Goal: Information Seeking & Learning: Check status

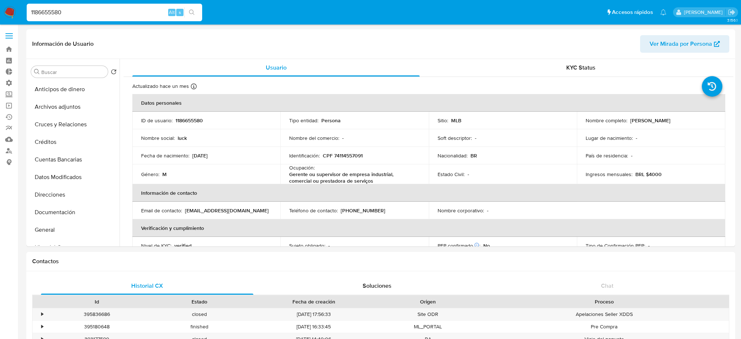
select select "10"
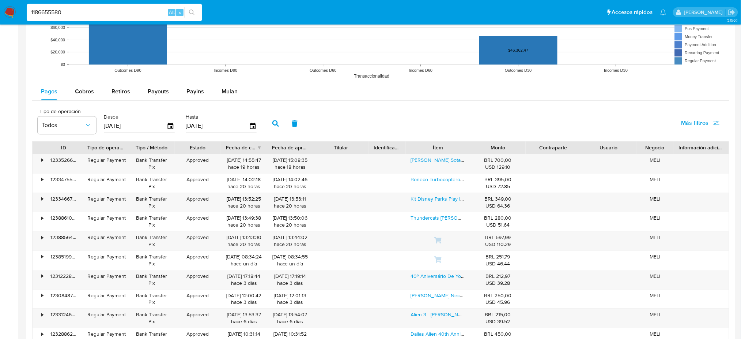
scroll to position [276, 0]
click at [0, 5] on nav "Pausado Ver notificaciones 1186655580 Alt s Accesos rápidos Presiona las siguie…" at bounding box center [370, 12] width 741 height 24
type input "442456788"
click at [191, 12] on icon "search-icon" at bounding box center [192, 13] width 6 height 6
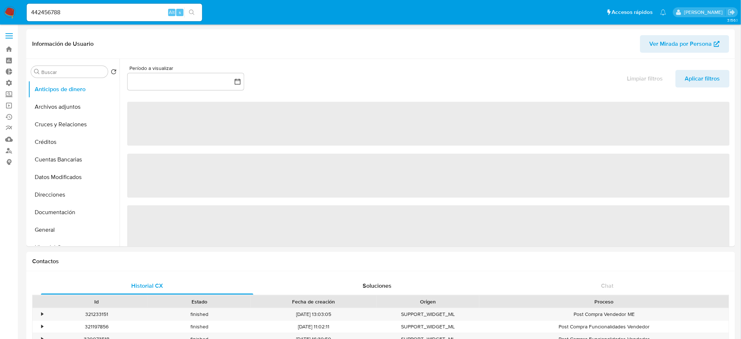
select select "10"
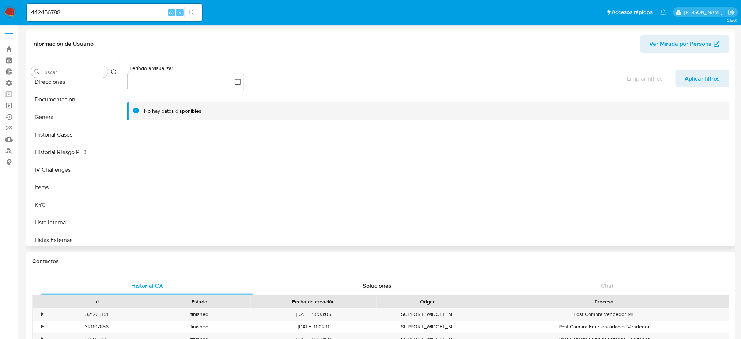
scroll to position [195, 0]
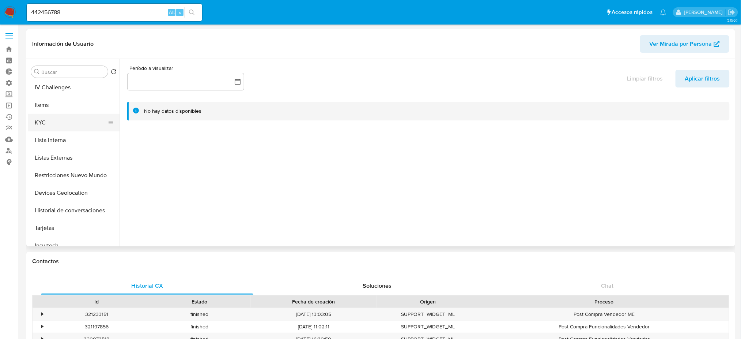
click at [75, 125] on button "KYC" at bounding box center [71, 123] width 86 height 18
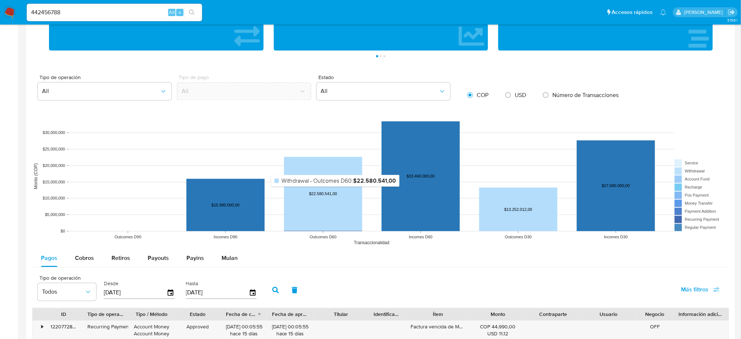
scroll to position [516, 0]
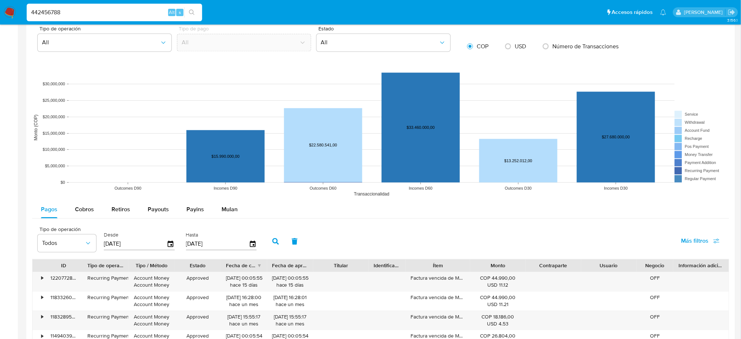
click at [101, 10] on input "442456788" at bounding box center [115, 13] width 176 height 10
drag, startPoint x: 62, startPoint y: 15, endPoint x: 0, endPoint y: 8, distance: 62.5
click at [0, 8] on nav "Pausado Ver notificaciones 442456788 Alt s Accesos rápidos Presiona las siguien…" at bounding box center [370, 12] width 741 height 24
type input "v"
paste input "CASE_ID USER_ID MES_CREACION TAG_NAME fecha_registro 9imndY8sarhwny4pJEKeDfvP 7…"
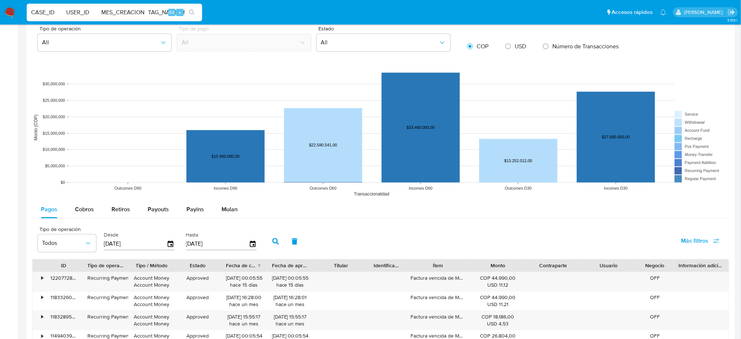
scroll to position [0, 245]
type input "CASE_ID USER_ID MES_CREACION TAG_NAME fecha_registro 9imndY8sarhwny4pJEKeDfvP 7…"
click at [72, 5] on div "CASE_ID USER_ID MES_CREACION TAG_NAME fecha_registro 9imndY8sarhwny4pJEKeDfvP 7…" at bounding box center [115, 13] width 176 height 18
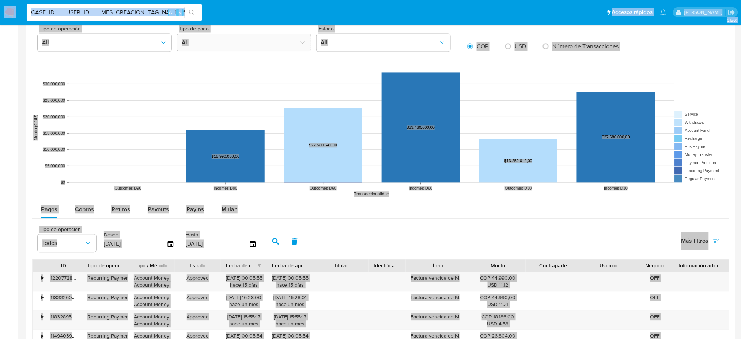
click at [89, 15] on input "CASE_ID USER_ID MES_CREACION TAG_NAME fecha_registro 9imndY8sarhwny4pJEKeDfvP 7…" at bounding box center [115, 13] width 176 height 10
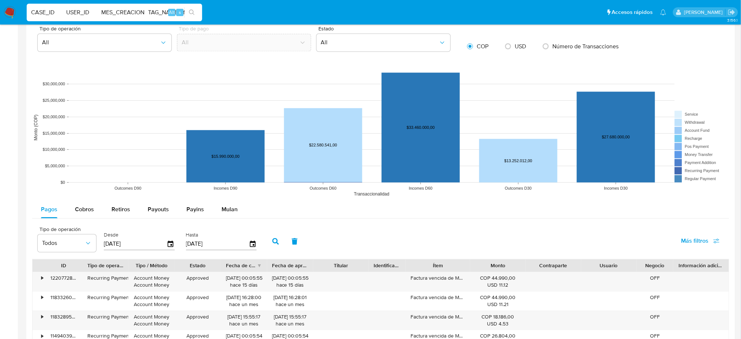
click at [89, 15] on input "CASE_ID USER_ID MES_CREACION TAG_NAME fecha_registro 9imndY8sarhwny4pJEKeDfvP 7…" at bounding box center [115, 13] width 176 height 10
paste input "QqjpJjQTZficHfu4zHrRrLK3"
type input "QqjpJjQTZficHfu4zHrRrLK3"
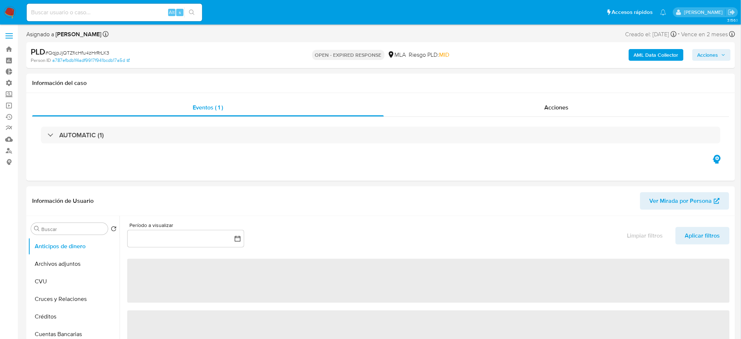
select select "10"
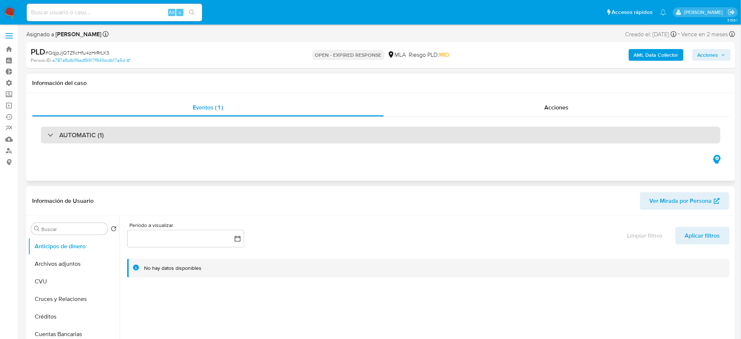
click at [81, 135] on h3 "AUTOMATIC (1)" at bounding box center [81, 135] width 45 height 8
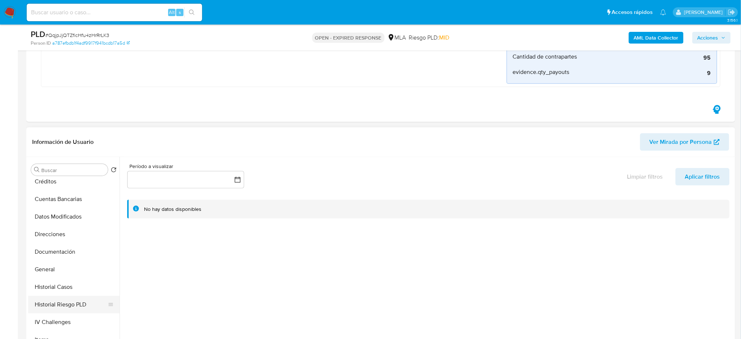
scroll to position [110, 0]
click at [63, 306] on button "Items" at bounding box center [73, 305] width 91 height 18
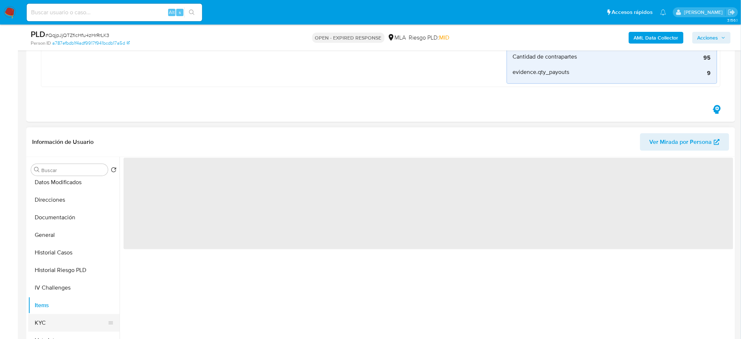
click at [62, 314] on button "KYC" at bounding box center [71, 323] width 86 height 18
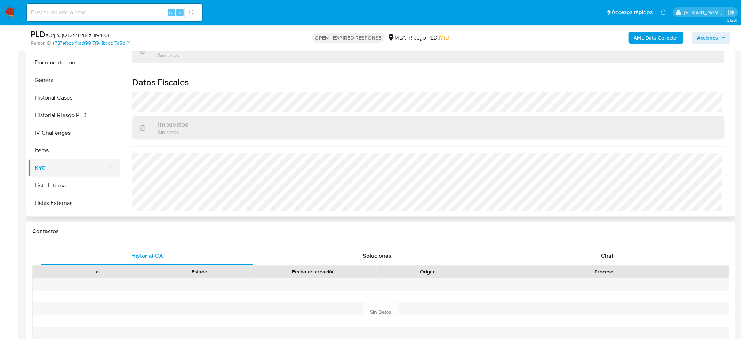
scroll to position [138, 0]
click at [80, 114] on button "Historial Riesgo PLD" at bounding box center [71, 115] width 86 height 18
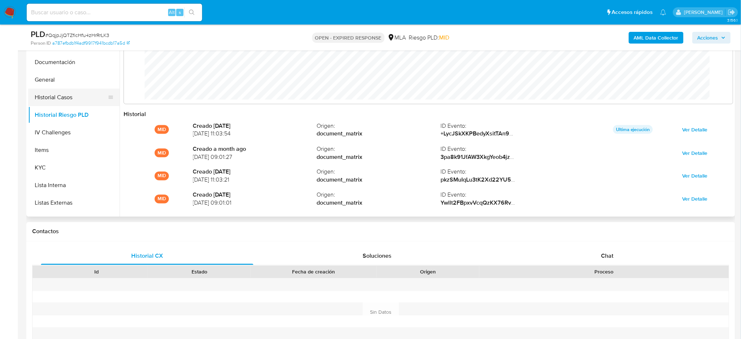
scroll to position [54, 595]
click at [79, 101] on button "Historial Casos" at bounding box center [71, 97] width 86 height 18
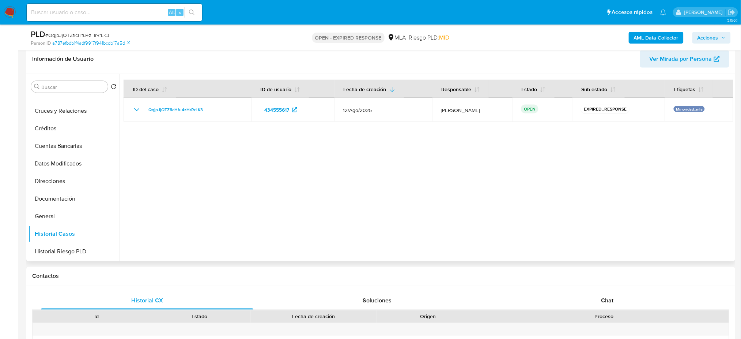
scroll to position [283, 0]
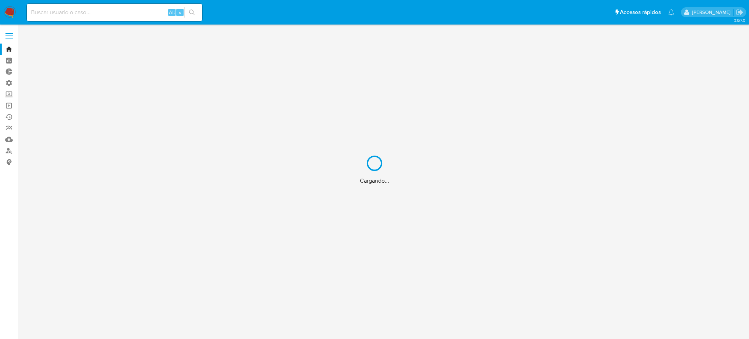
click at [120, 12] on div "Cargando..." at bounding box center [374, 169] width 749 height 339
drag, startPoint x: 120, startPoint y: 12, endPoint x: 114, endPoint y: 18, distance: 7.8
click at [119, 14] on div "Cargando..." at bounding box center [374, 169] width 749 height 339
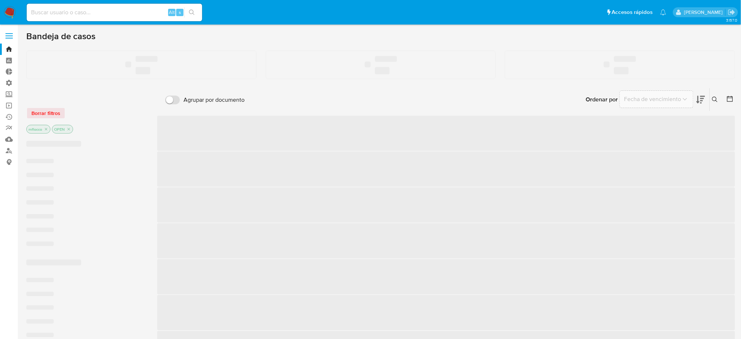
click at [98, 14] on input at bounding box center [115, 13] width 176 height 10
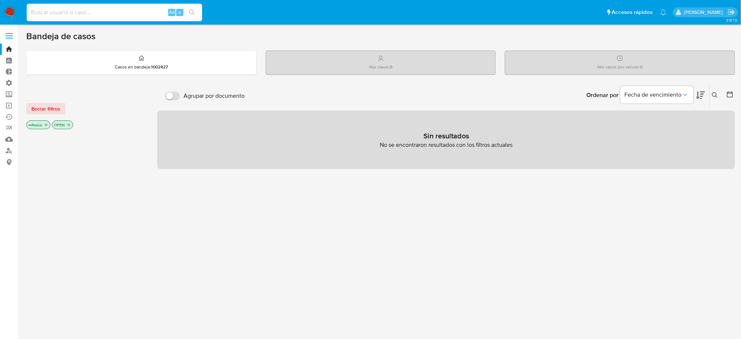
paste input "2422272539"
type input "2422272539"
click at [190, 11] on icon "search-icon" at bounding box center [192, 13] width 6 height 6
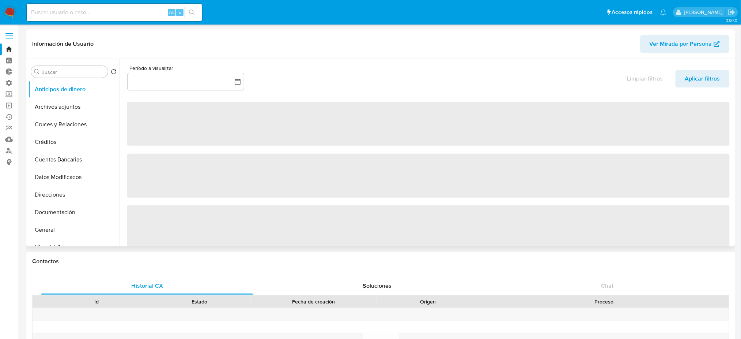
select select "10"
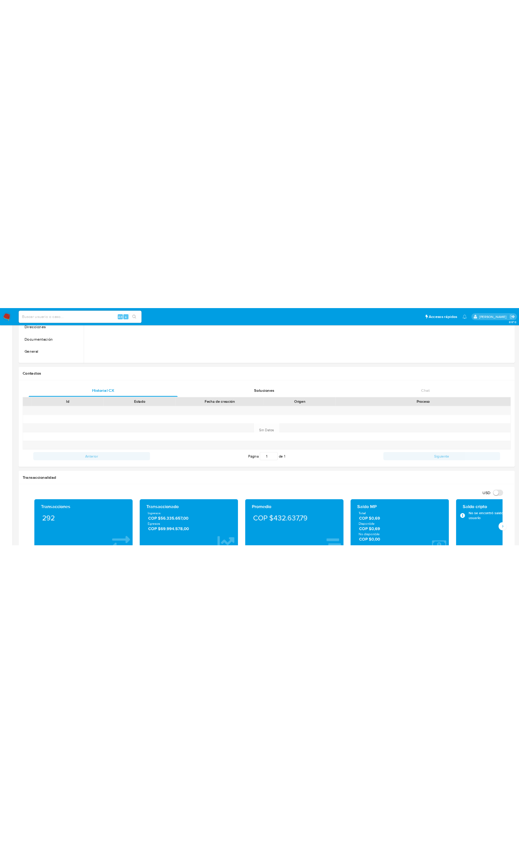
scroll to position [91, 0]
